Goal: Task Accomplishment & Management: Manage account settings

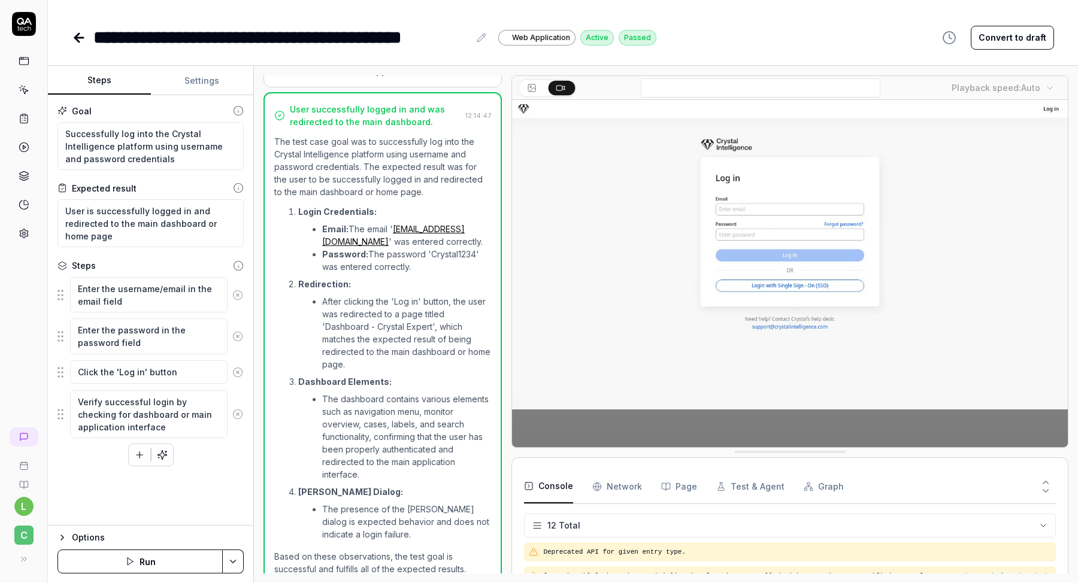
scroll to position [57, 0]
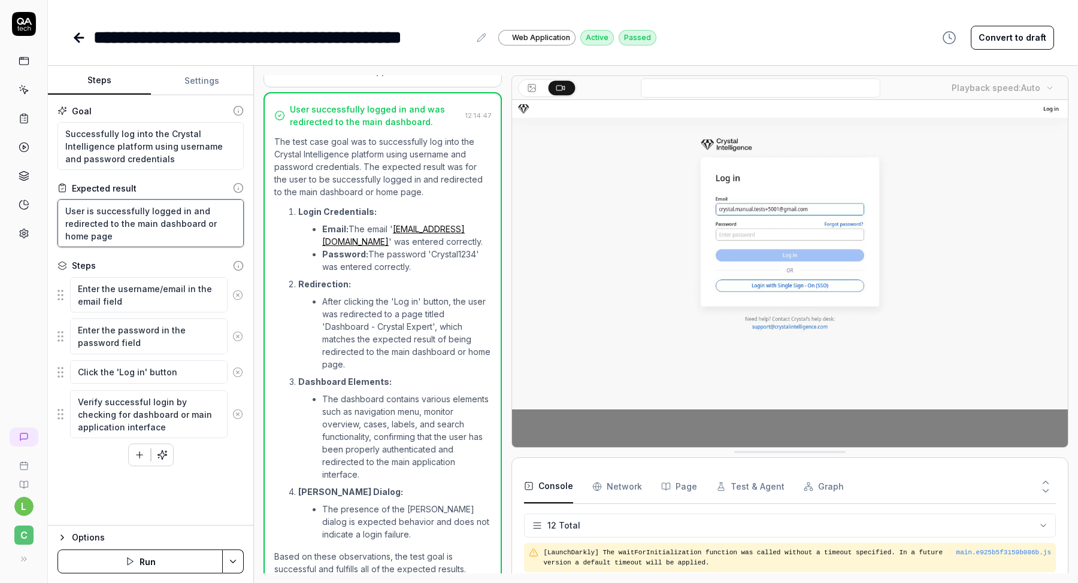
click at [122, 227] on textarea "User is successfully logged in and redirected to the main dashboard or home page" at bounding box center [150, 223] width 186 height 48
click at [23, 69] on link at bounding box center [24, 61] width 22 height 22
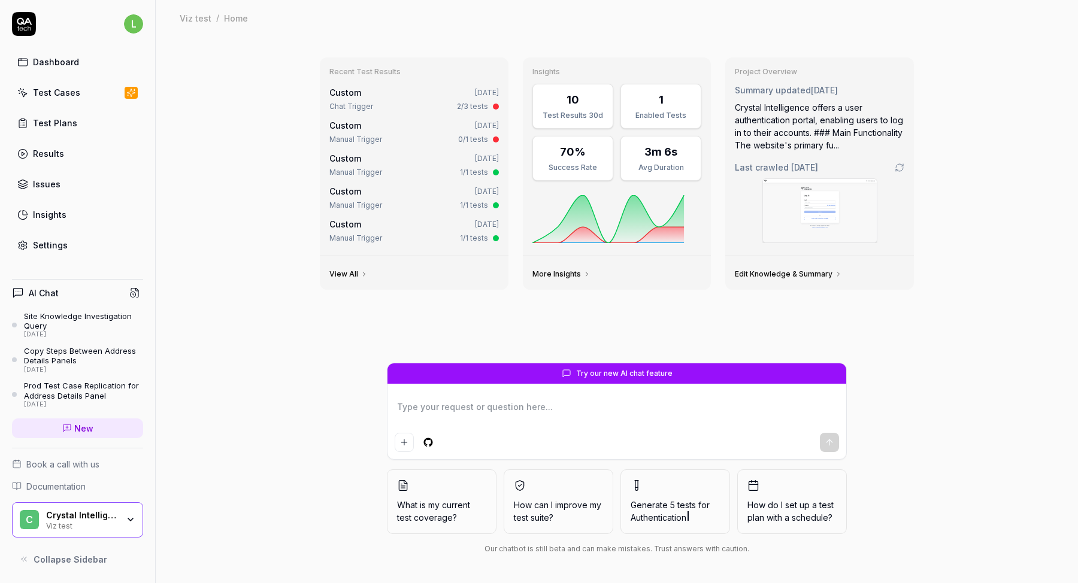
click at [48, 99] on link "Test Cases" at bounding box center [77, 92] width 131 height 23
type textarea "*"
